Goal: Find specific page/section: Find specific page/section

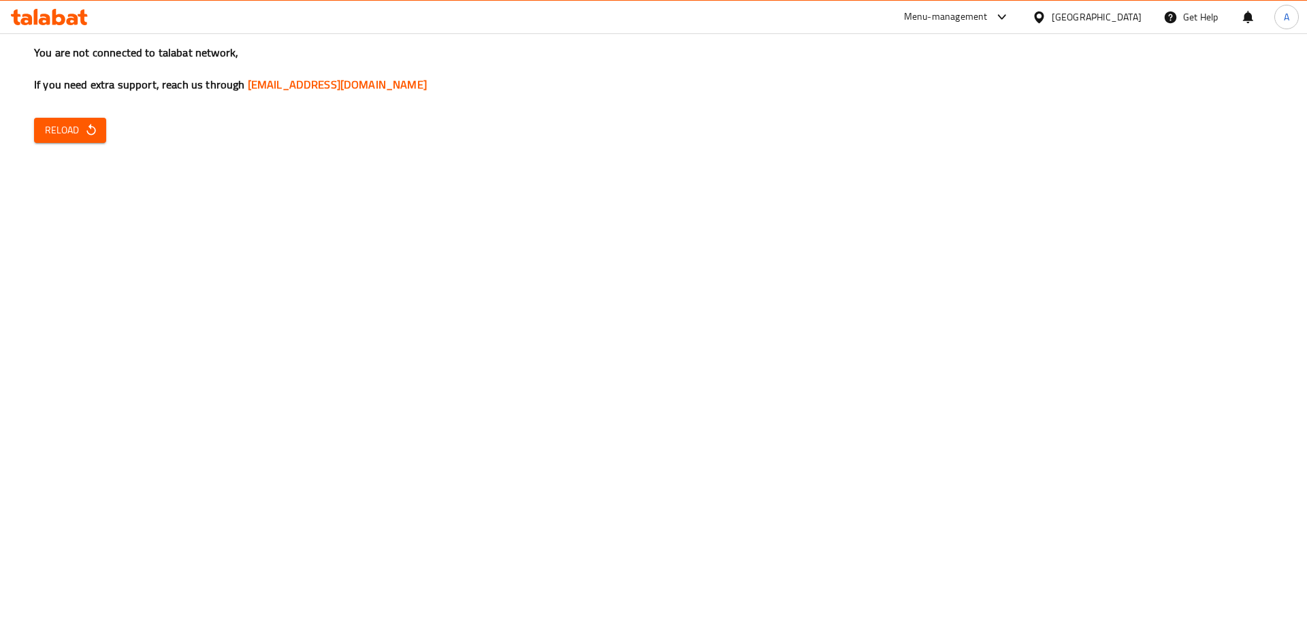
click at [59, 133] on span "Reload" at bounding box center [70, 130] width 50 height 17
click at [55, 132] on span "Reload" at bounding box center [70, 130] width 50 height 17
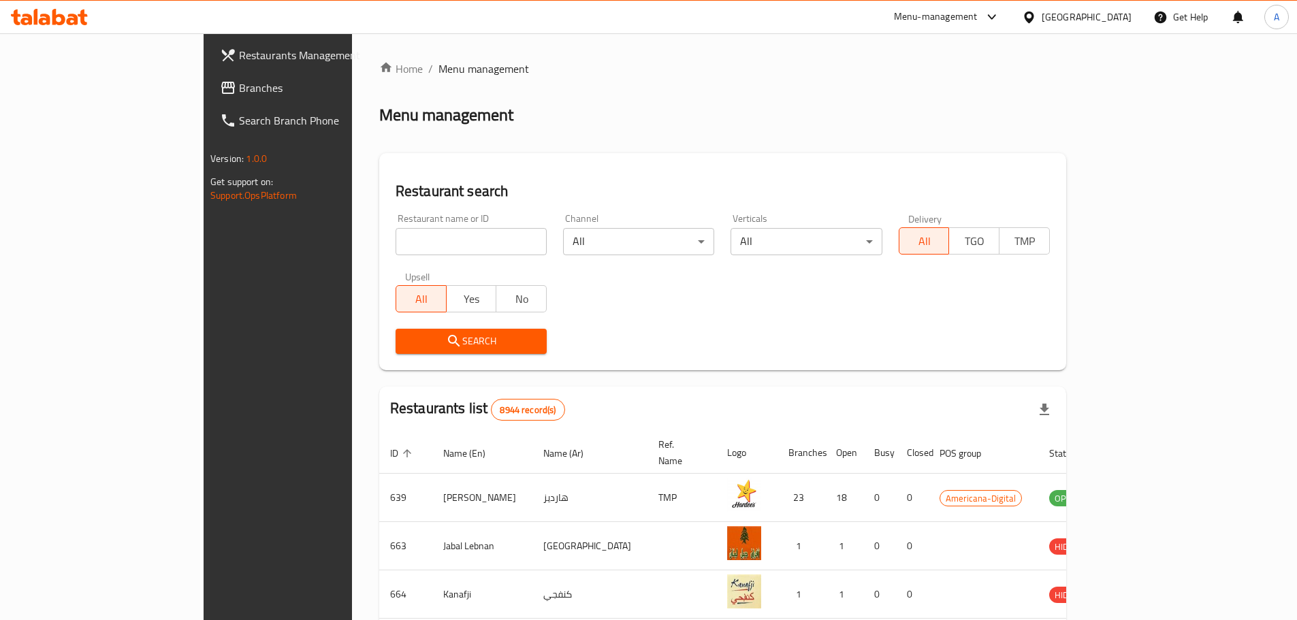
click at [387, 258] on div "Restaurant name or ID Restaurant name or ID" at bounding box center [470, 235] width 167 height 58
click at [396, 245] on input "search" at bounding box center [471, 241] width 151 height 27
click at [396, 240] on input "search" at bounding box center [471, 241] width 151 height 27
paste input "CRUMBL'D, Legtaifiya"
drag, startPoint x: 370, startPoint y: 240, endPoint x: 317, endPoint y: 244, distance: 53.9
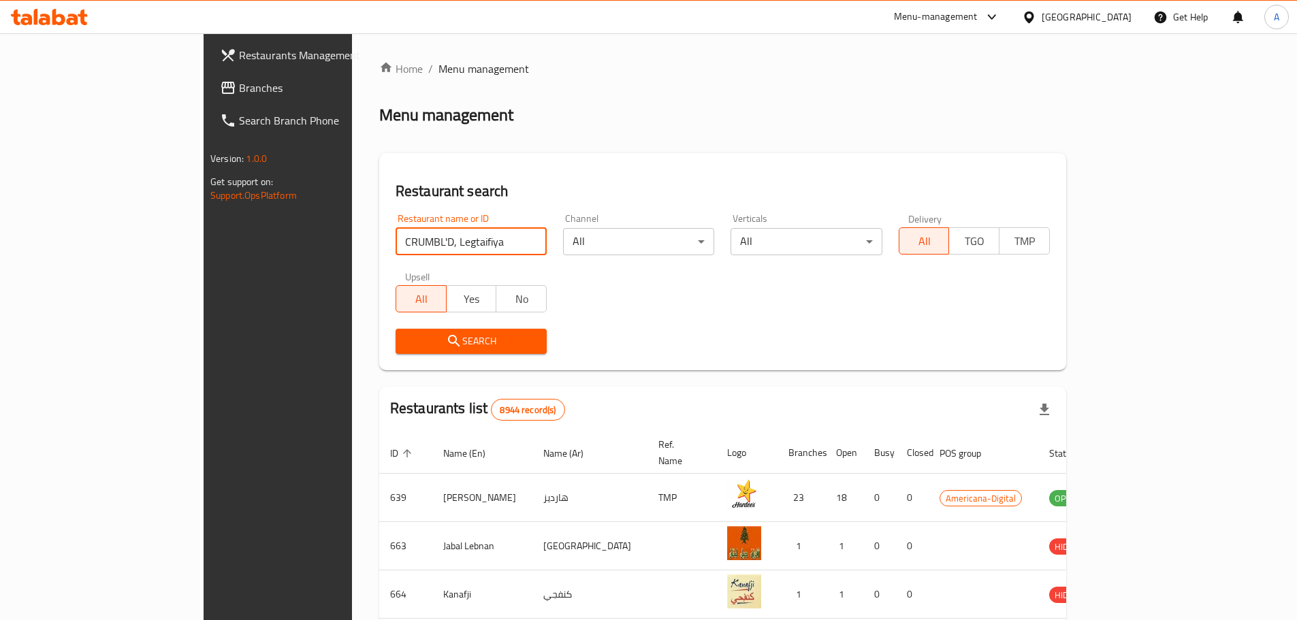
click at [396, 244] on input "CRUMBL'D, Legtaifiya" at bounding box center [471, 241] width 151 height 27
click button "Search" at bounding box center [471, 341] width 151 height 25
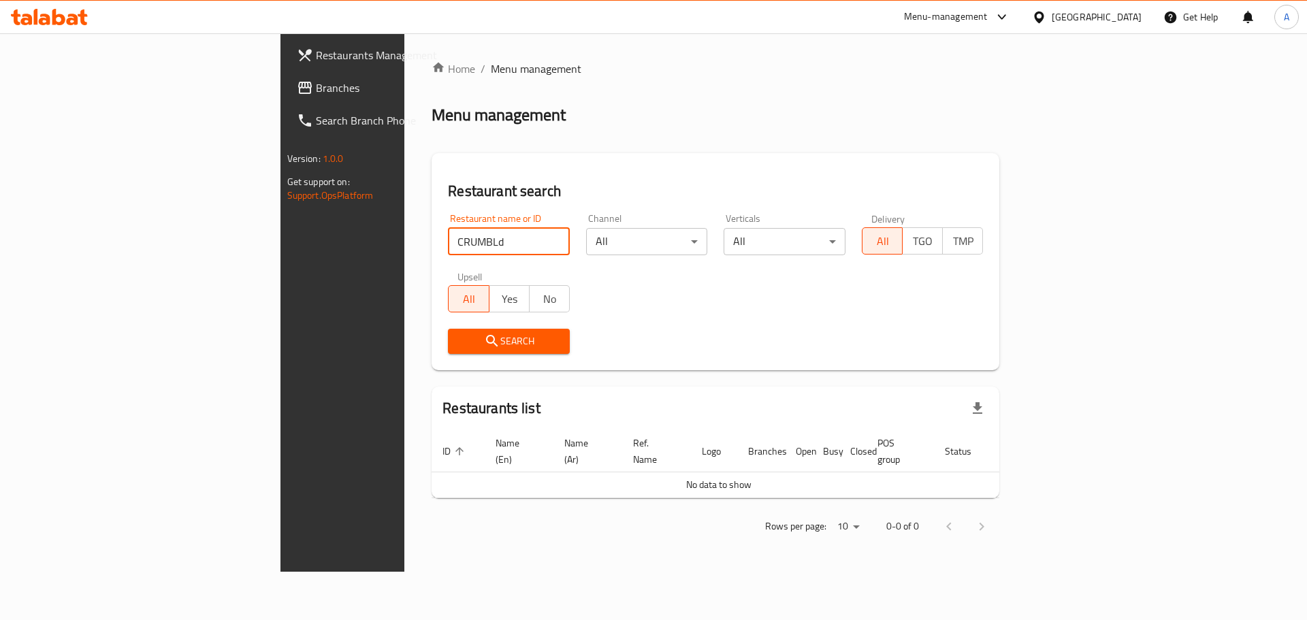
click button "Search" at bounding box center [509, 341] width 122 height 25
click at [459, 345] on span "Search" at bounding box center [509, 341] width 100 height 17
click at [448, 239] on input "CRUMBLd" at bounding box center [509, 241] width 122 height 27
type input "CRUMBL"
click button "Search" at bounding box center [509, 341] width 122 height 25
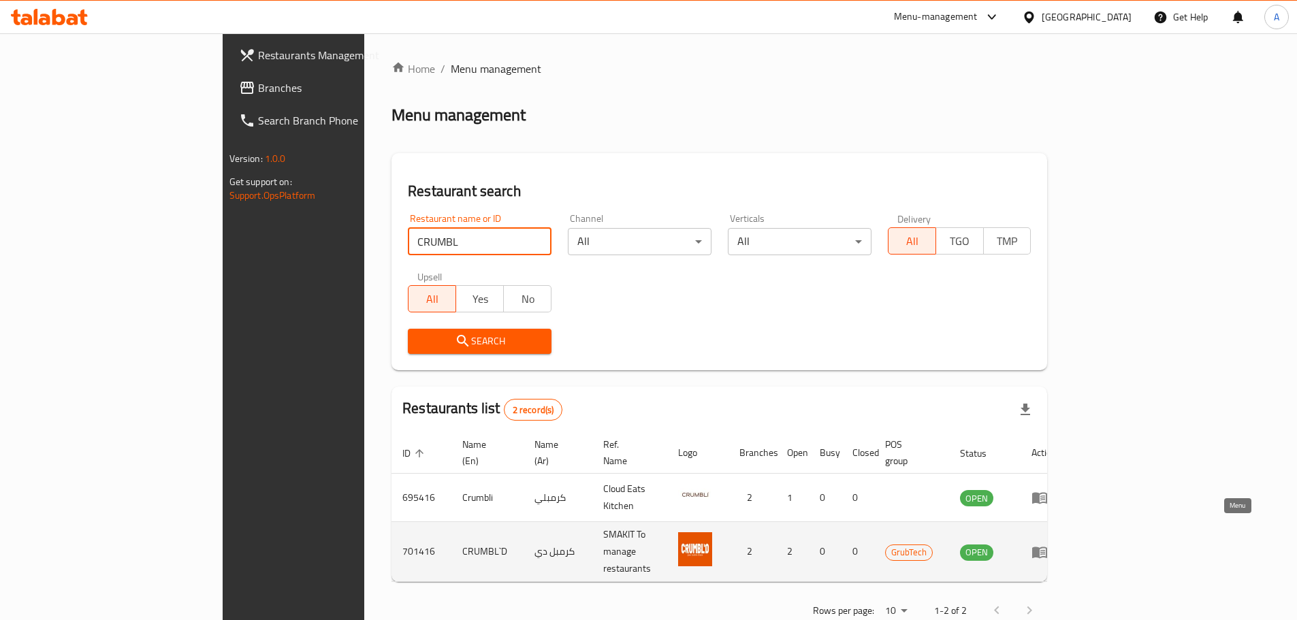
click at [1048, 544] on icon "enhanced table" at bounding box center [1040, 552] width 16 height 16
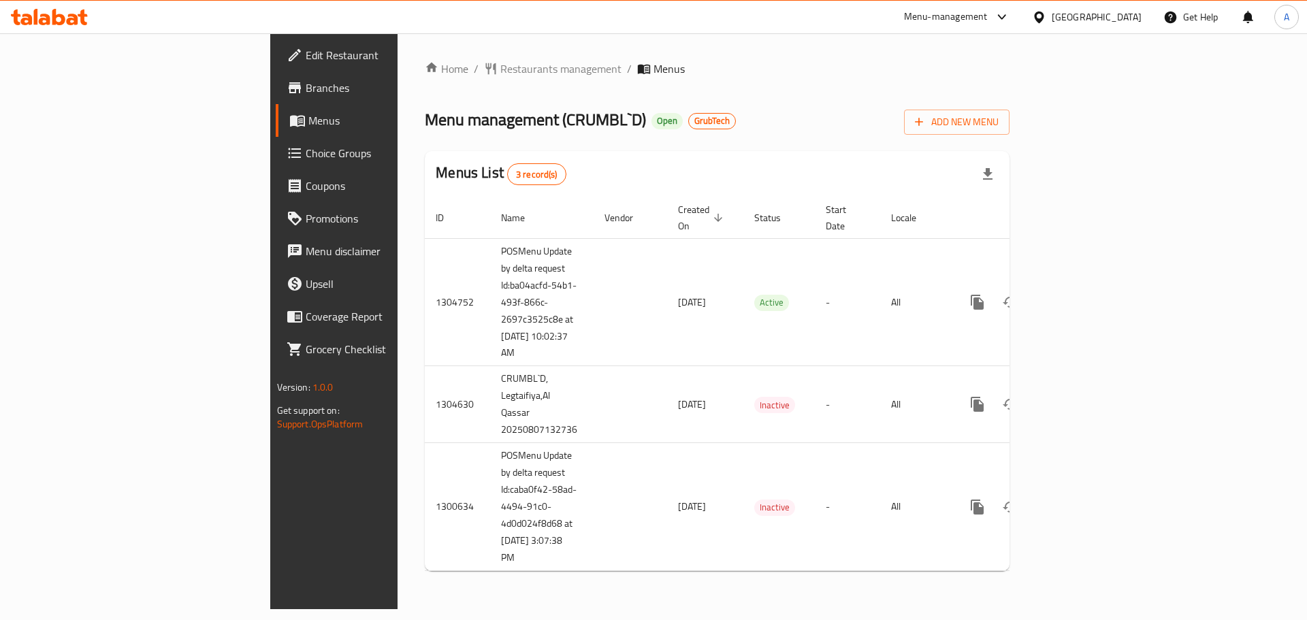
click at [306, 88] on span "Branches" at bounding box center [392, 88] width 172 height 16
